Goal: Task Accomplishment & Management: Use online tool/utility

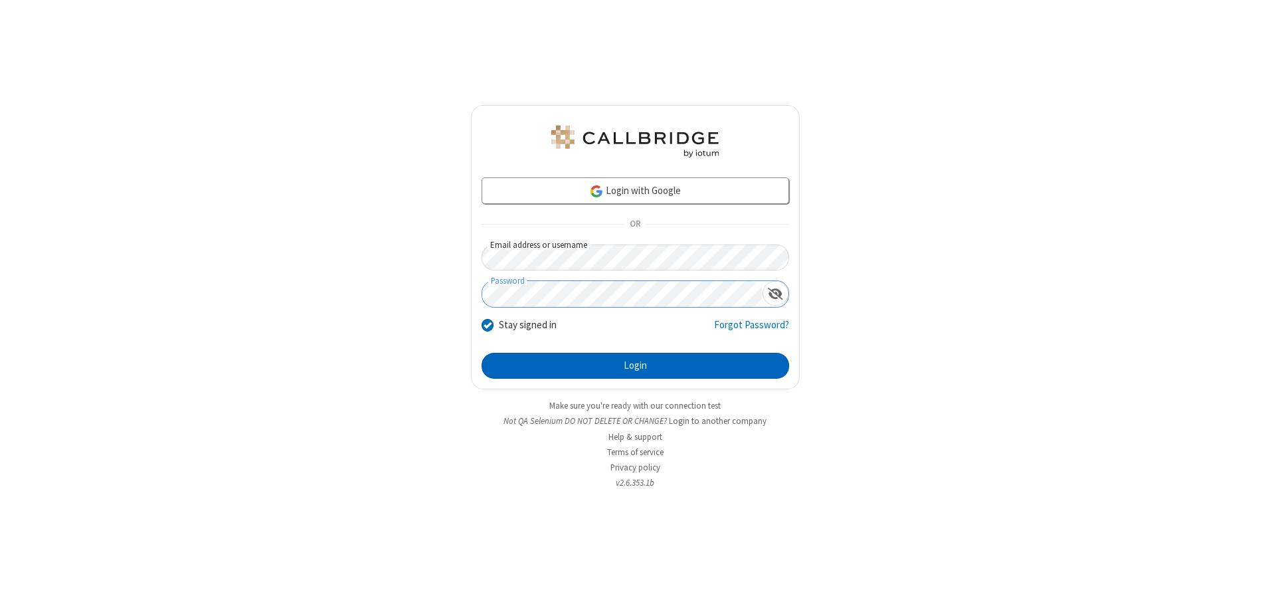
click at [635, 365] on button "Login" at bounding box center [636, 366] width 308 height 27
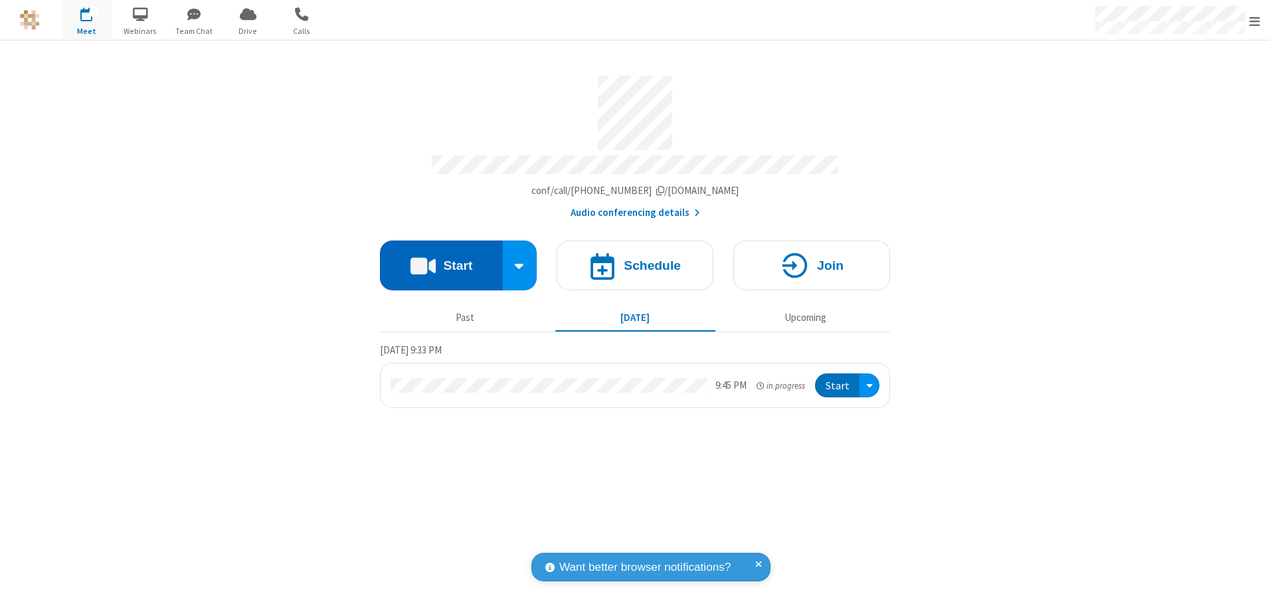
click at [441, 260] on button "Start" at bounding box center [441, 265] width 123 height 50
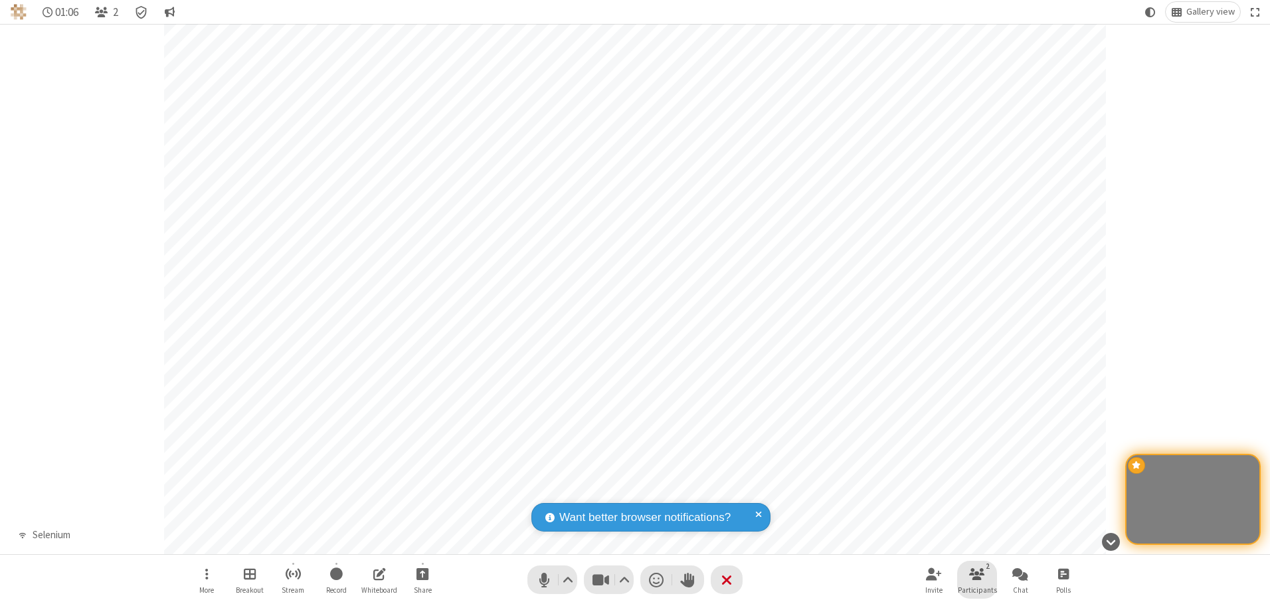
click at [977, 589] on span "Participants" at bounding box center [977, 590] width 39 height 8
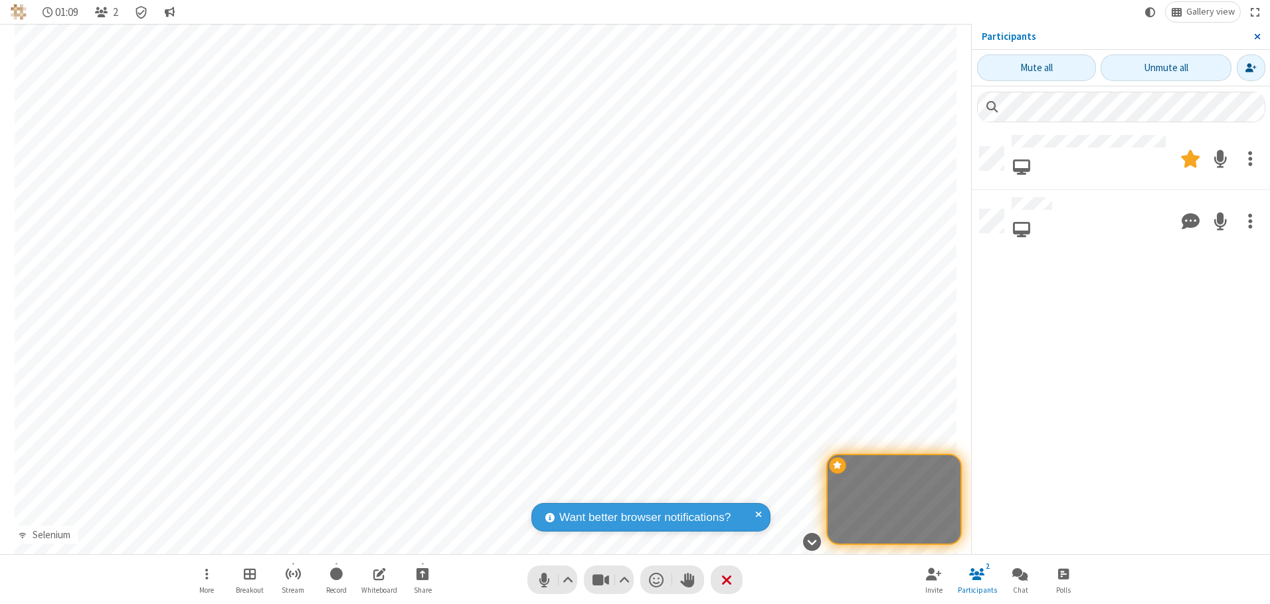
click at [1257, 37] on span "Close sidebar" at bounding box center [1257, 36] width 7 height 11
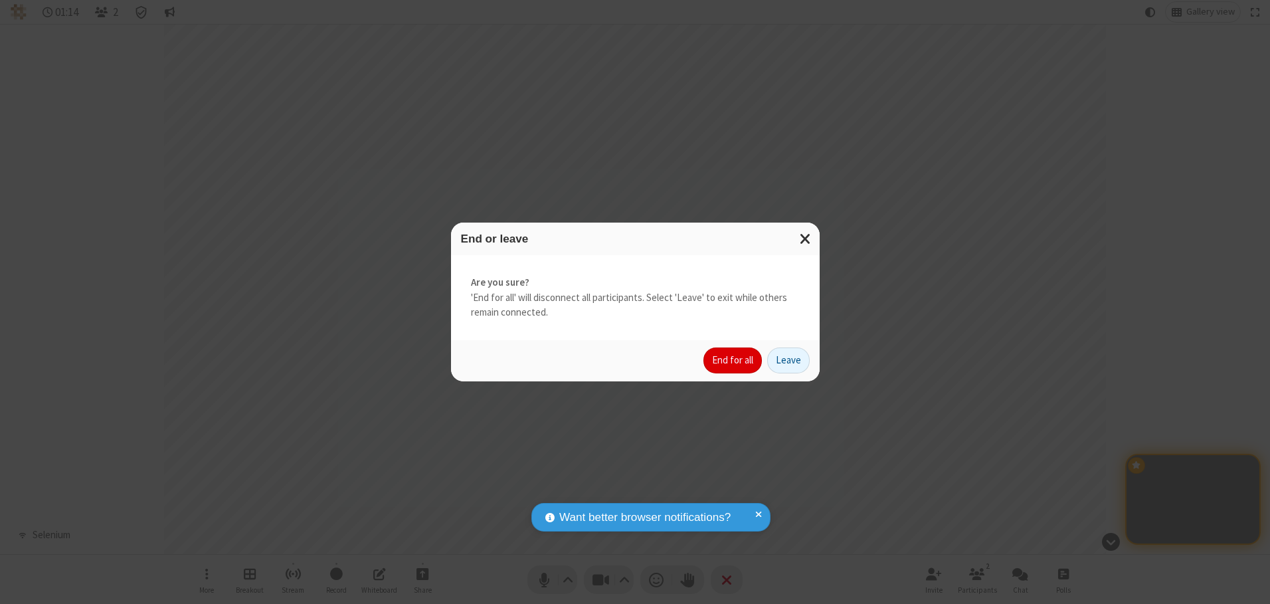
click at [733, 360] on button "End for all" at bounding box center [732, 360] width 58 height 27
